Goal: Task Accomplishment & Management: Use online tool/utility

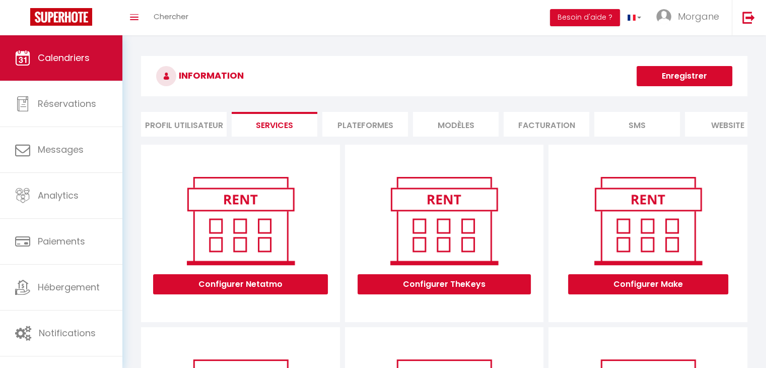
scroll to position [0, 119]
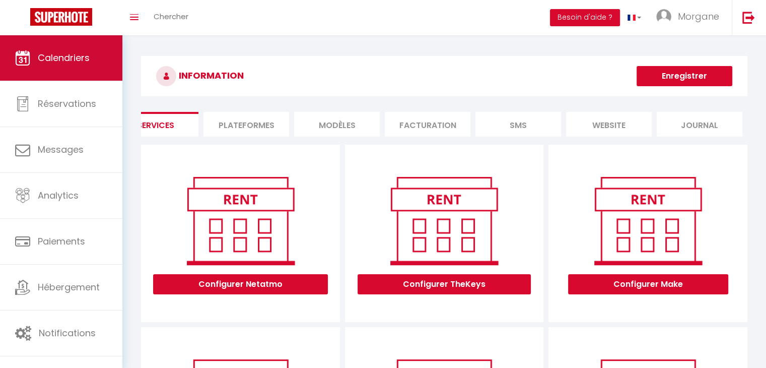
click at [54, 53] on span "Calendriers" at bounding box center [64, 57] width 52 height 13
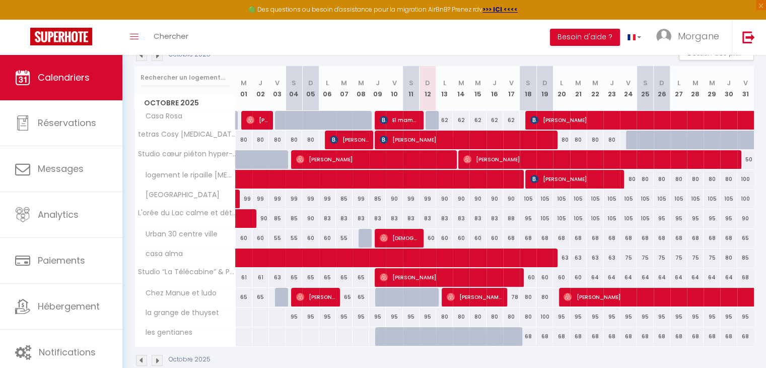
scroll to position [121, 0]
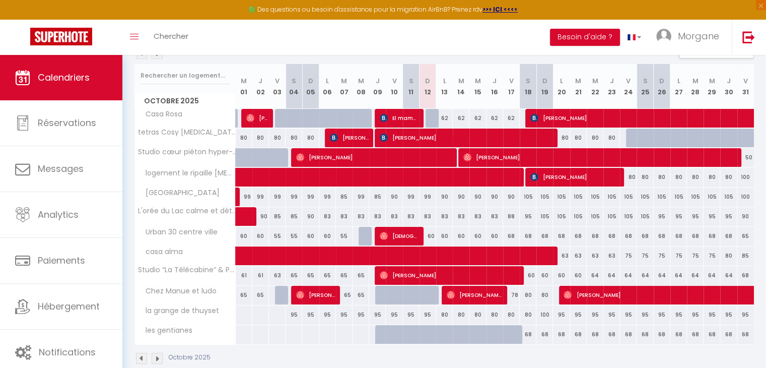
click at [531, 276] on div "60" at bounding box center [528, 275] width 17 height 19
type input "60"
type input "Sam 18 Octobre 2025"
type input "Dim 19 Octobre 2025"
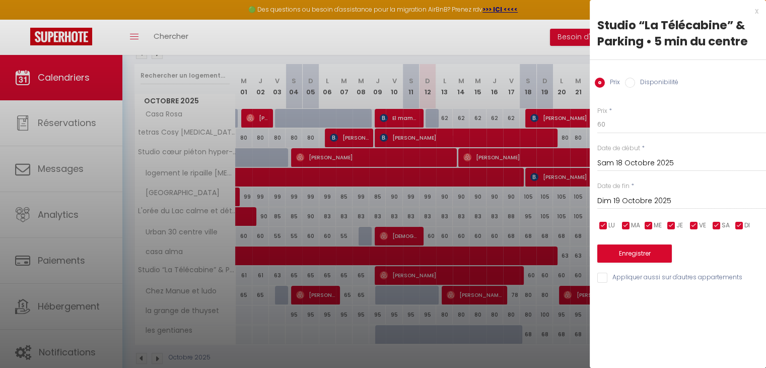
click at [555, 350] on div at bounding box center [383, 184] width 766 height 368
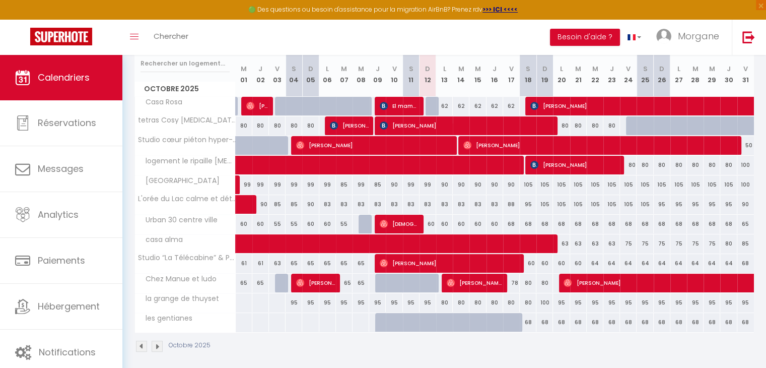
scroll to position [138, 0]
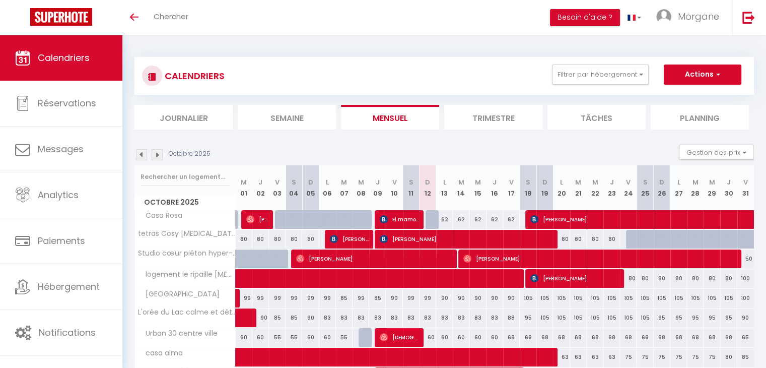
scroll to position [118, 0]
